Goal: Transaction & Acquisition: Purchase product/service

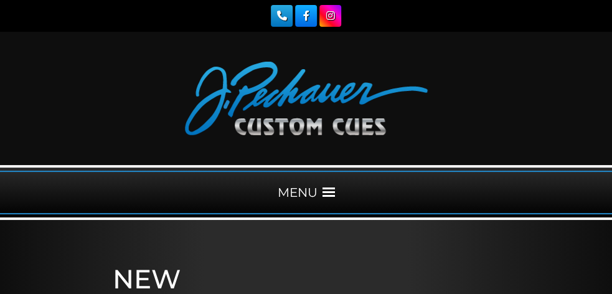
click at [324, 195] on span at bounding box center [328, 192] width 12 height 12
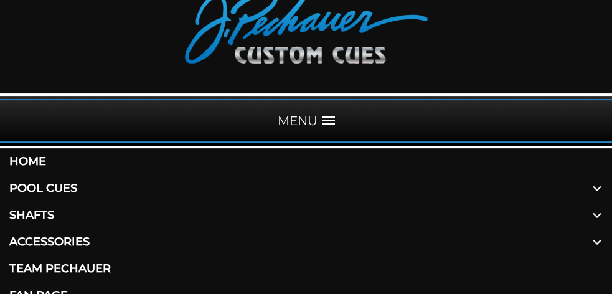
scroll to position [75, 0]
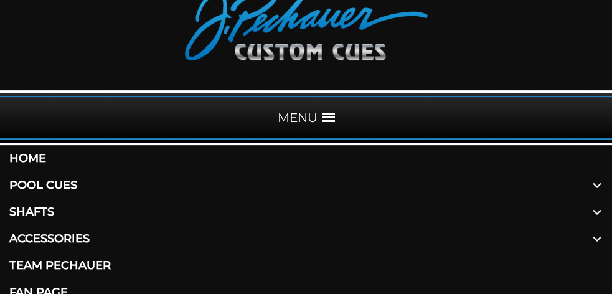
click at [62, 184] on link "Pool Cues" at bounding box center [306, 185] width 612 height 27
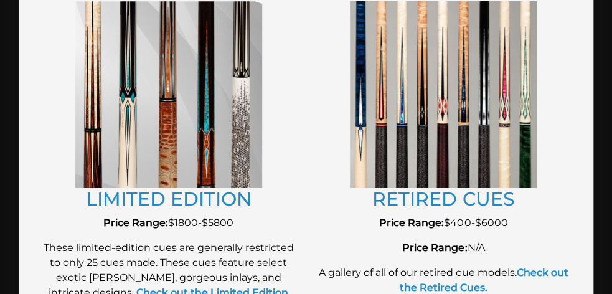
scroll to position [1643, 0]
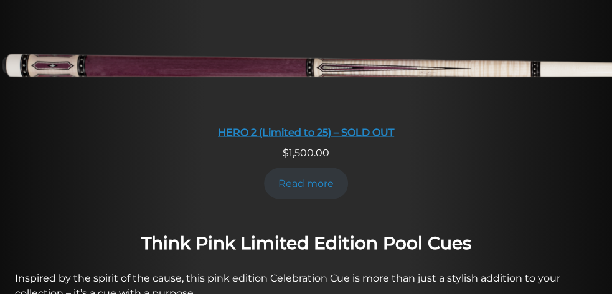
scroll to position [896, 0]
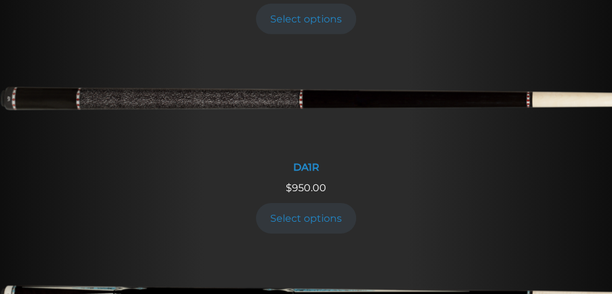
scroll to position [1419, 0]
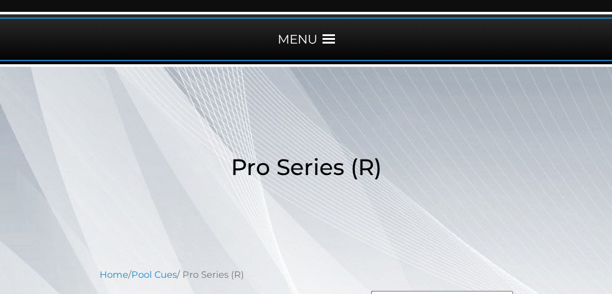
scroll to position [149, 0]
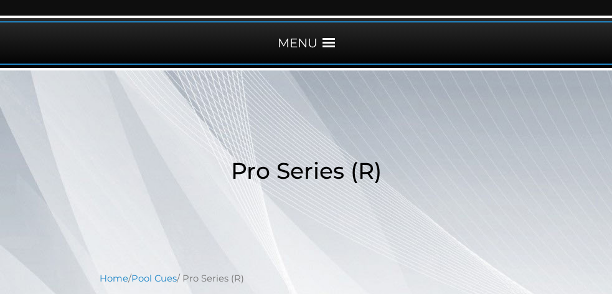
click at [327, 44] on span at bounding box center [328, 43] width 12 height 12
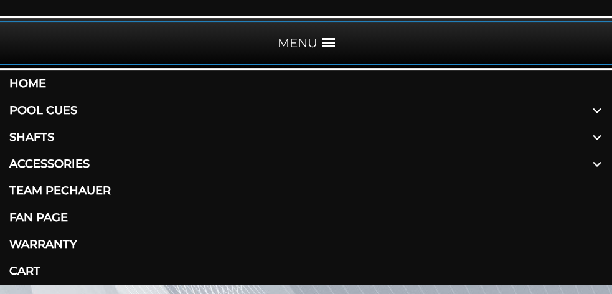
click at [73, 110] on link "Pool Cues" at bounding box center [306, 110] width 612 height 27
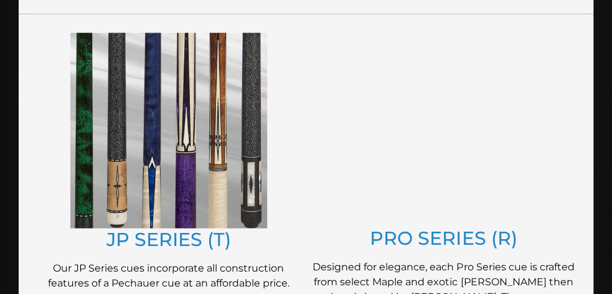
scroll to position [822, 0]
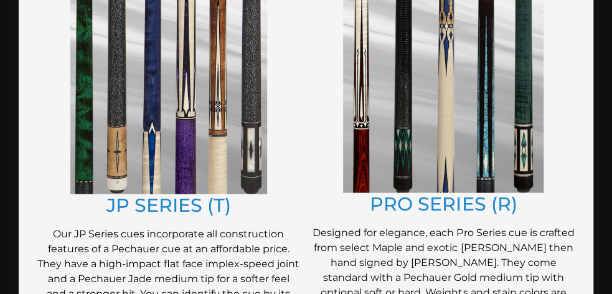
click at [200, 126] on img at bounding box center [168, 95] width 197 height 195
